Goal: Find specific page/section: Find specific page/section

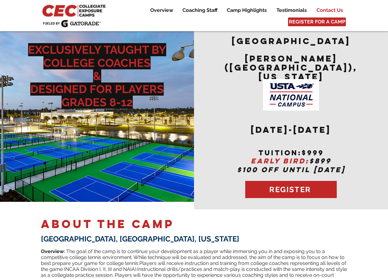
click at [330, 8] on p "Contact Us" at bounding box center [330, 11] width 33 height 8
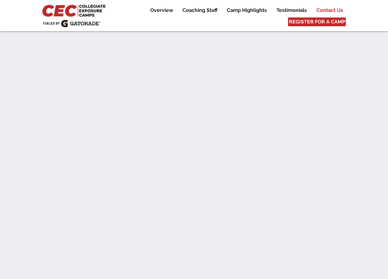
scroll to position [3514, 0]
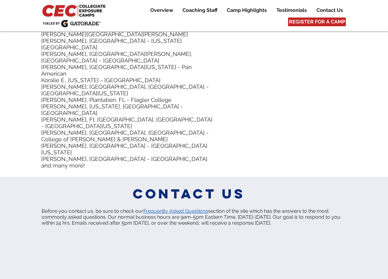
scroll to position [3099, 0]
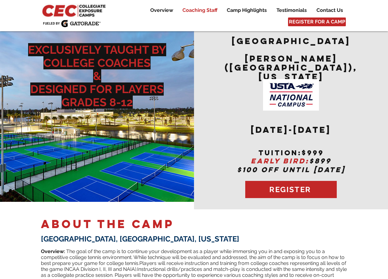
click at [195, 11] on p "Coaching Staff" at bounding box center [199, 11] width 41 height 8
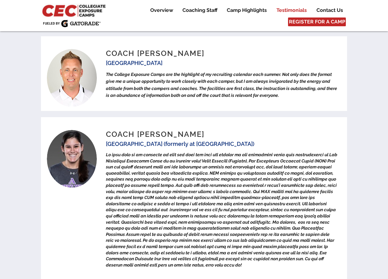
scroll to position [2563, 0]
